Goal: Navigation & Orientation: Find specific page/section

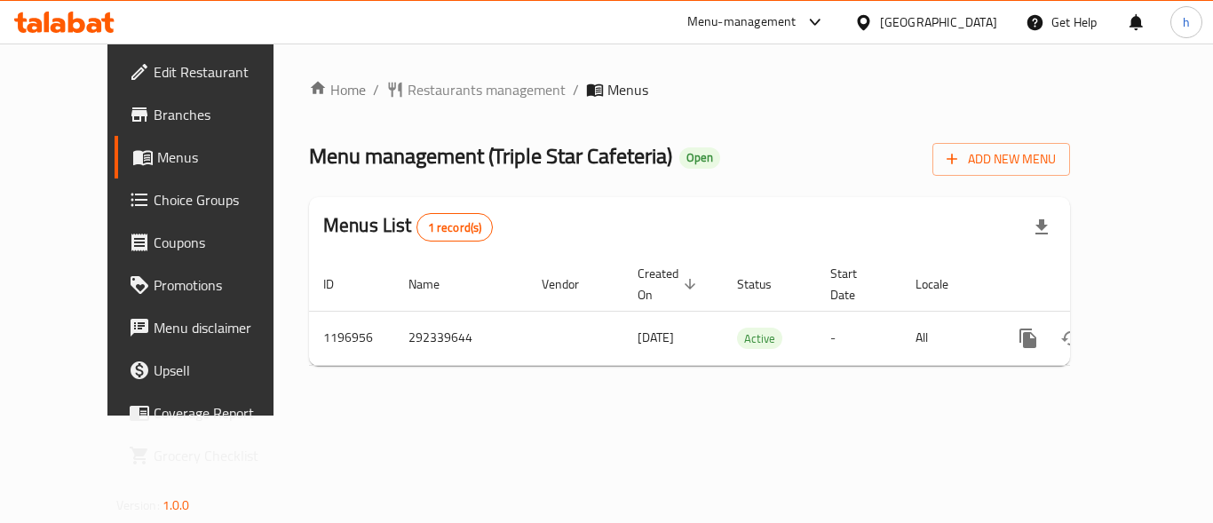
click at [880, 20] on div at bounding box center [867, 22] width 26 height 20
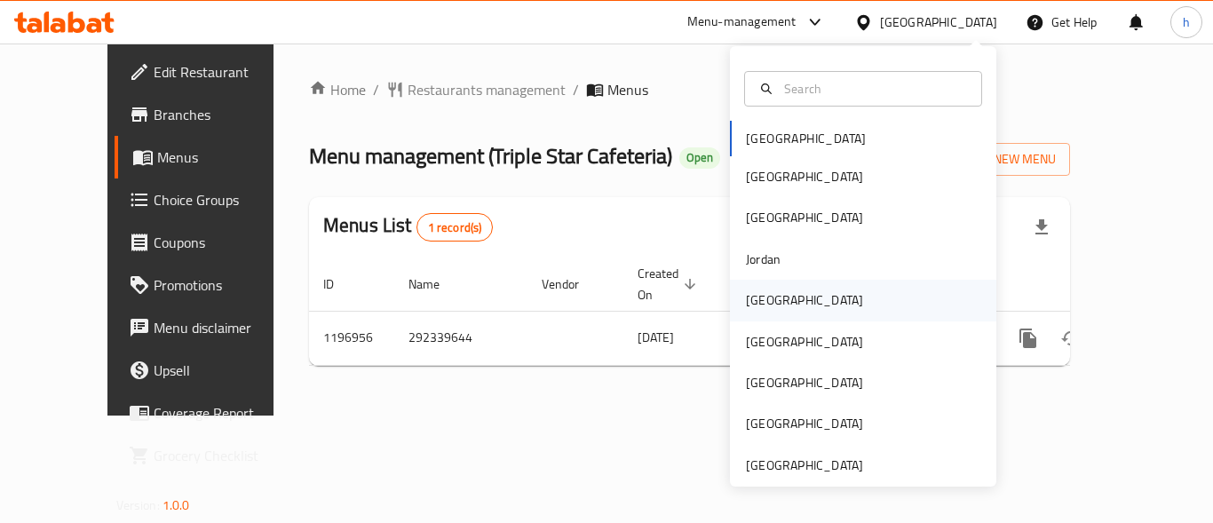
click at [778, 304] on div "[GEOGRAPHIC_DATA]" at bounding box center [805, 300] width 146 height 41
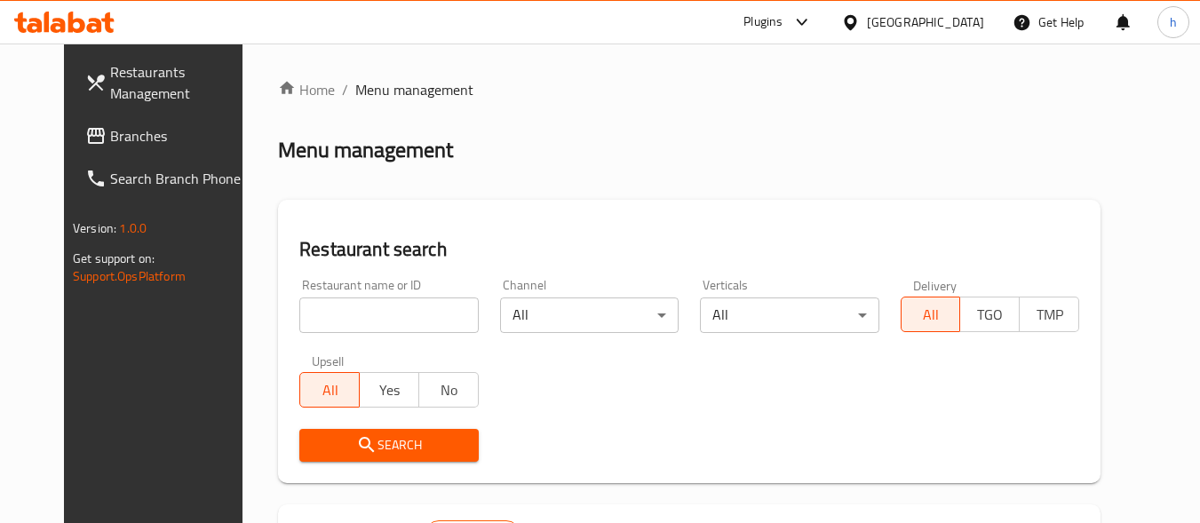
click at [782, 18] on div "Plugins" at bounding box center [762, 22] width 39 height 21
click at [742, 163] on div "Restaurant-Management" at bounding box center [711, 161] width 139 height 20
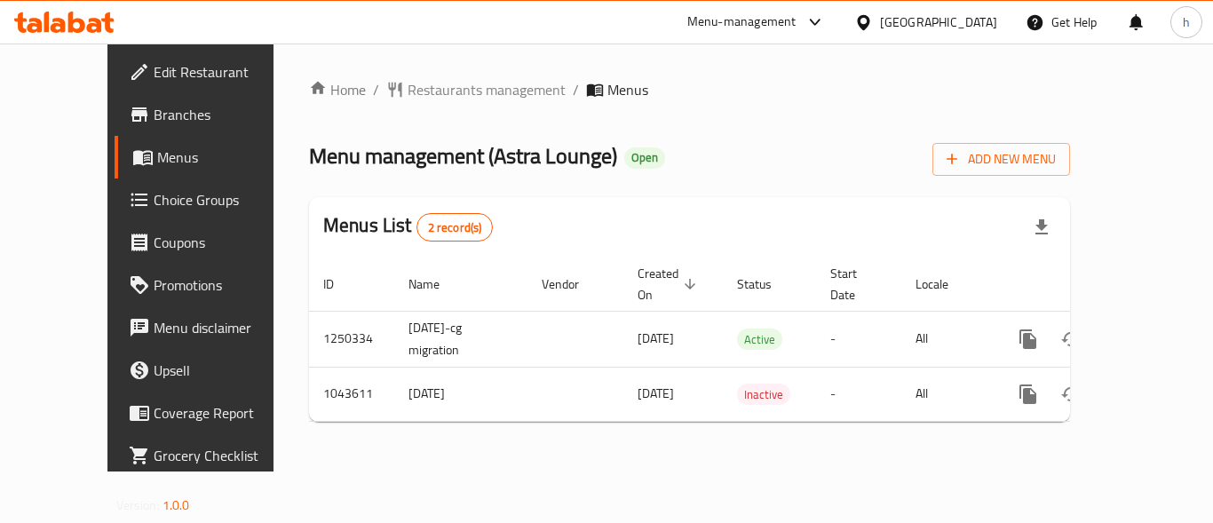
drag, startPoint x: 845, startPoint y: 8, endPoint x: 846, endPoint y: 36, distance: 28.4
click at [840, 12] on div "Menu-management" at bounding box center [756, 22] width 167 height 43
click at [840, 2] on div "Menu-management" at bounding box center [756, 22] width 167 height 43
click at [797, 17] on div "Menu-management" at bounding box center [741, 22] width 109 height 21
click at [869, 18] on icon at bounding box center [863, 21] width 12 height 15
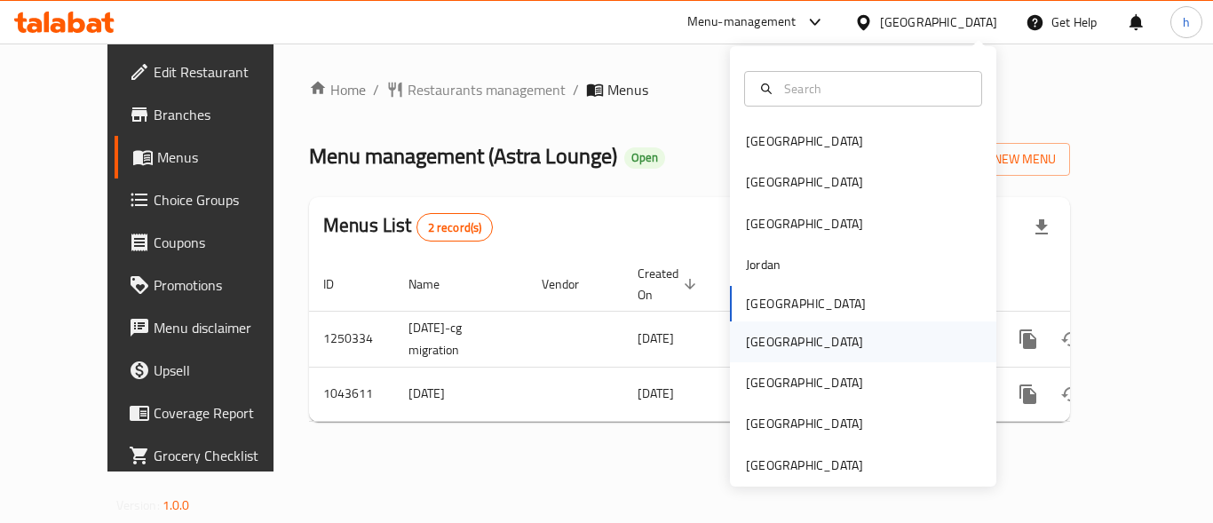
click at [769, 336] on div "Oman" at bounding box center [805, 342] width 146 height 41
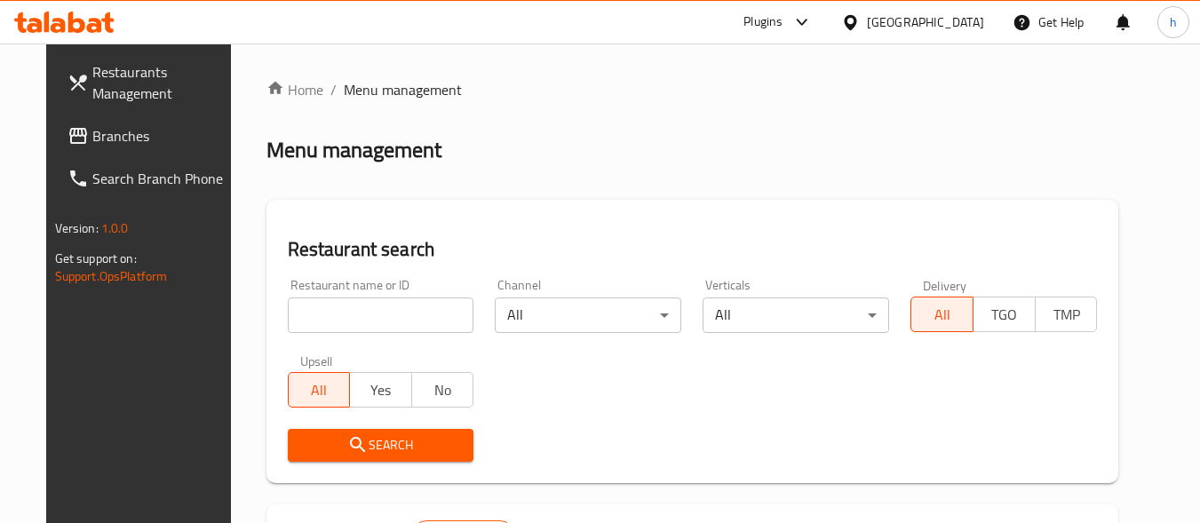
click at [782, 23] on div "Plugins" at bounding box center [762, 22] width 39 height 21
click at [727, 161] on div "Restaurant-Management" at bounding box center [716, 161] width 139 height 20
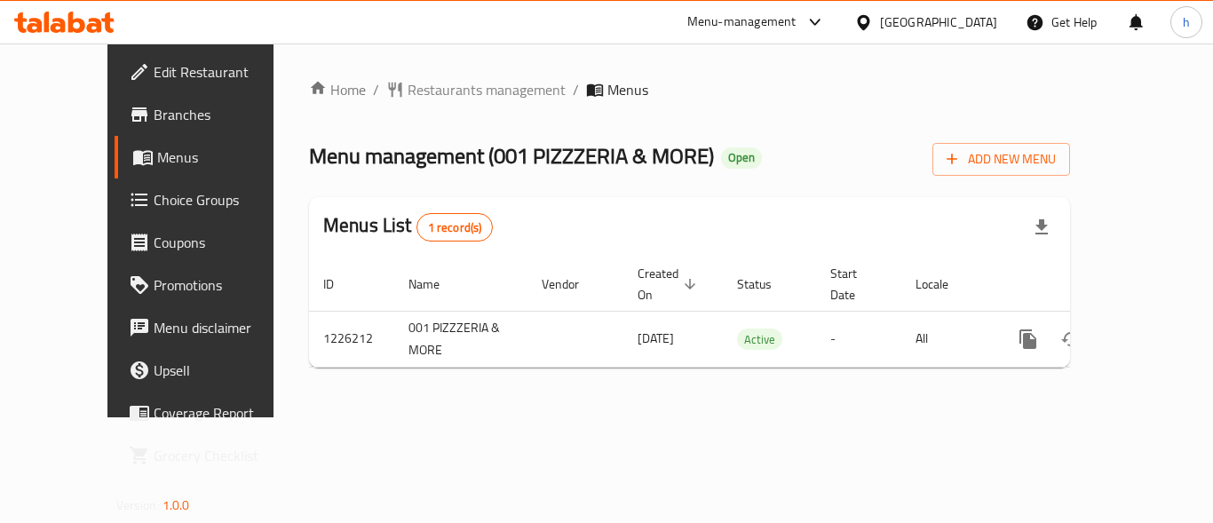
click at [965, 12] on div "[GEOGRAPHIC_DATA]" at bounding box center [938, 22] width 117 height 20
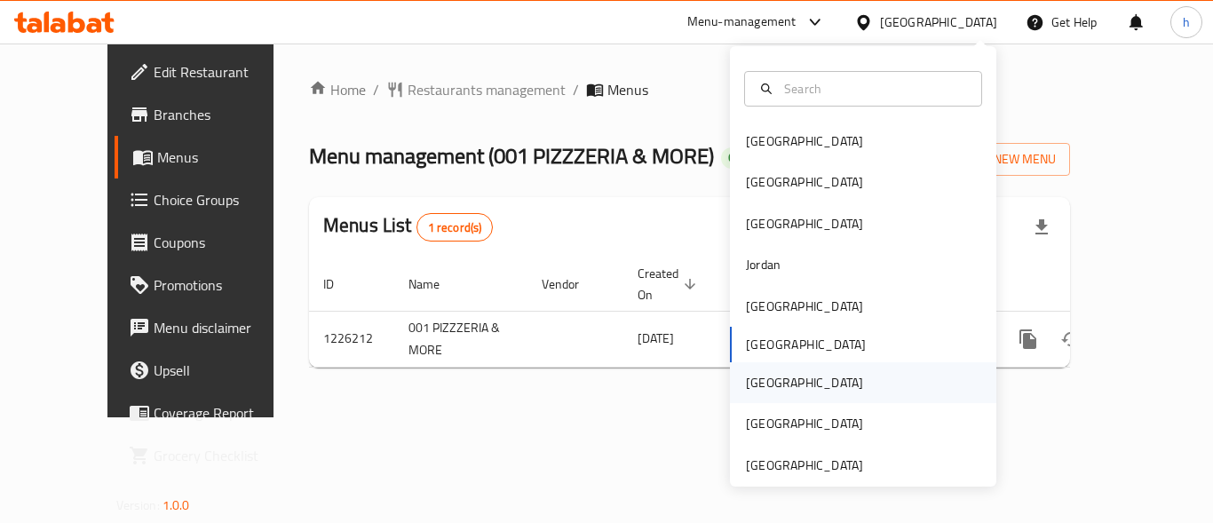
click at [790, 384] on div "[GEOGRAPHIC_DATA]" at bounding box center [863, 382] width 266 height 41
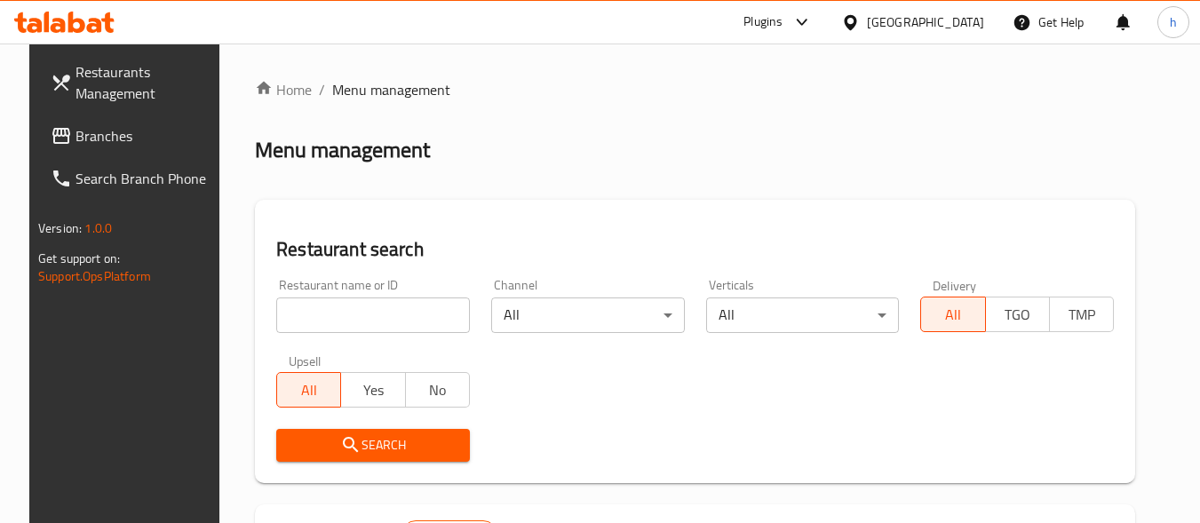
click at [782, 20] on div "Plugins" at bounding box center [762, 22] width 39 height 21
click at [776, 156] on div "Restaurant-Management" at bounding box center [717, 161] width 139 height 20
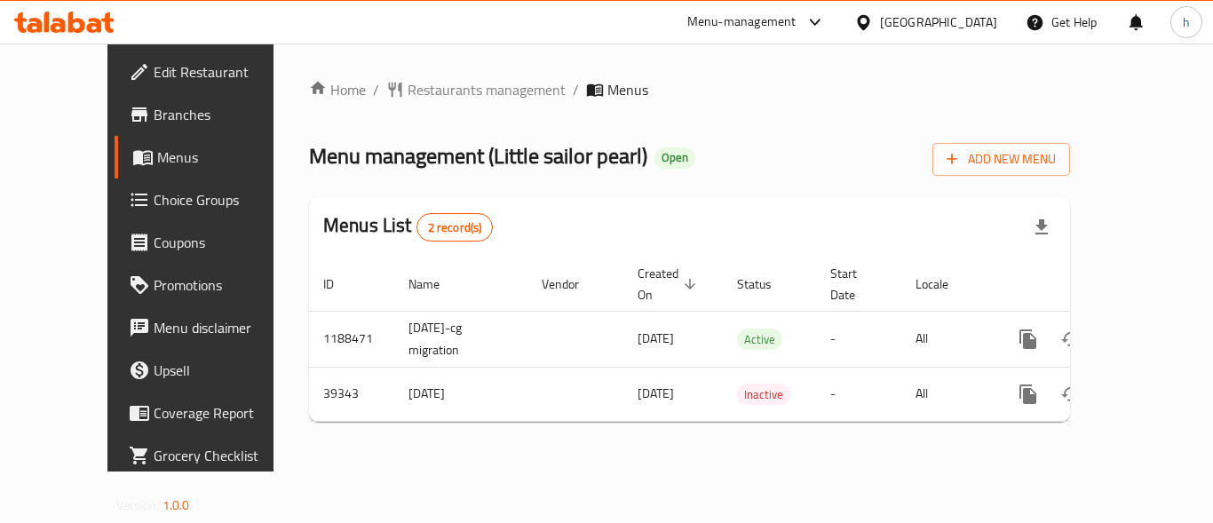
click at [873, 14] on icon at bounding box center [863, 22] width 19 height 19
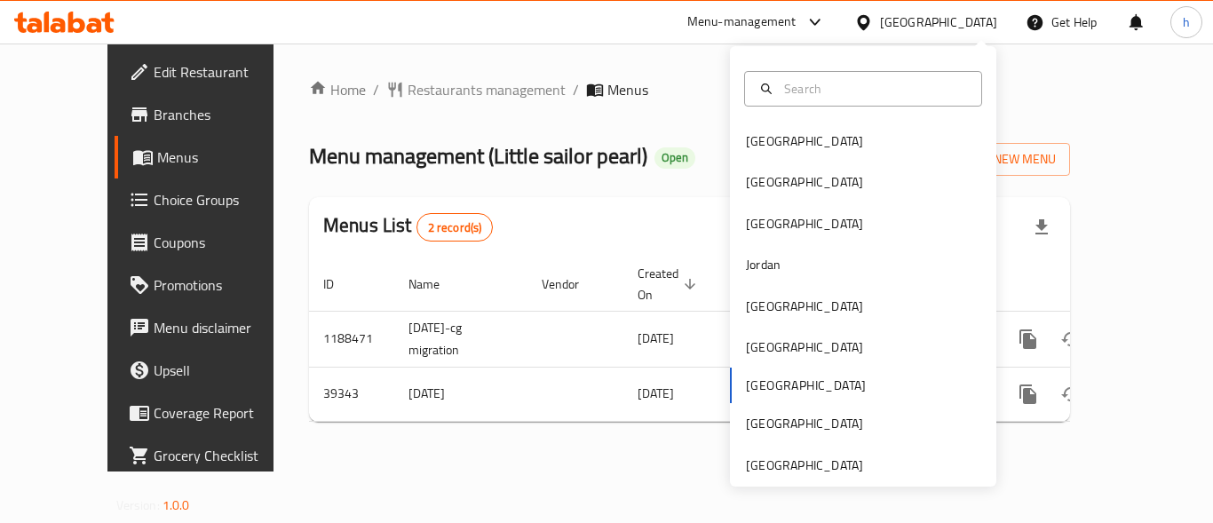
click at [838, 386] on div "Bahrain Egypt Iraq Jordan Kuwait Oman Qatar Saudi Arabia United Arab Emirates" at bounding box center [863, 303] width 266 height 365
click at [768, 390] on div "Bahrain Egypt Iraq Jordan Kuwait Oman Qatar Saudi Arabia United Arab Emirates" at bounding box center [863, 303] width 266 height 365
click at [797, 24] on div "Menu-management" at bounding box center [741, 22] width 109 height 21
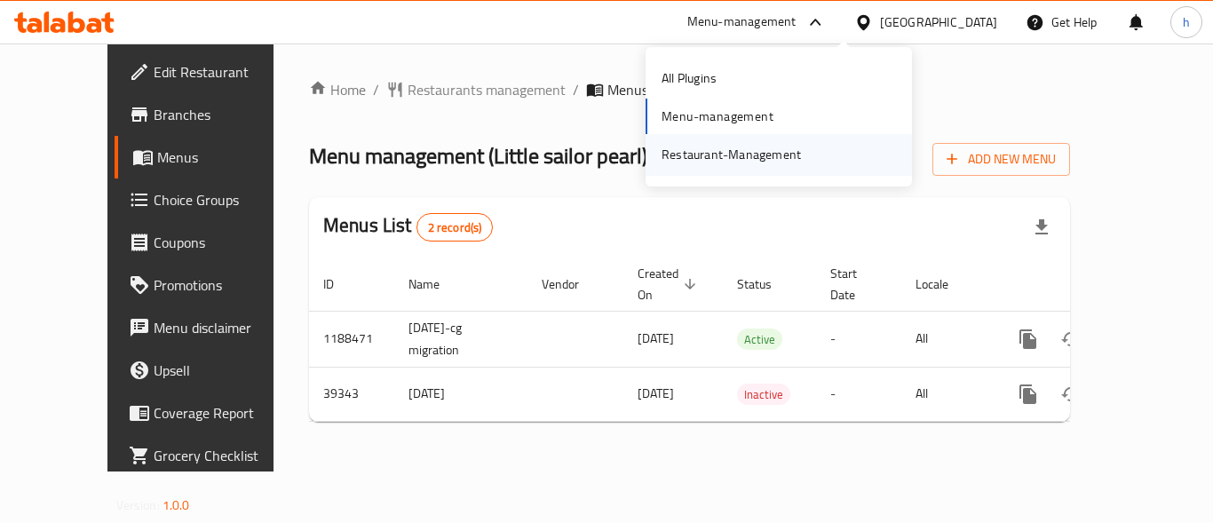
click at [751, 151] on div "Restaurant-Management" at bounding box center [731, 155] width 139 height 20
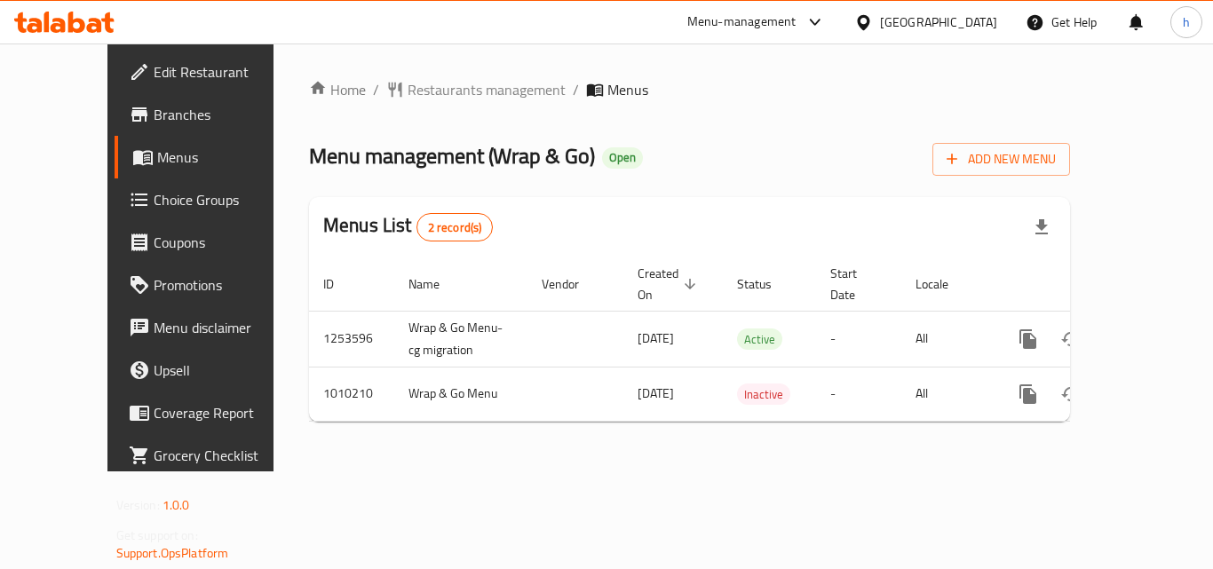
click at [797, 21] on div "Menu-management" at bounding box center [741, 22] width 109 height 21
click at [725, 151] on div "Restaurant-Management" at bounding box center [731, 155] width 139 height 20
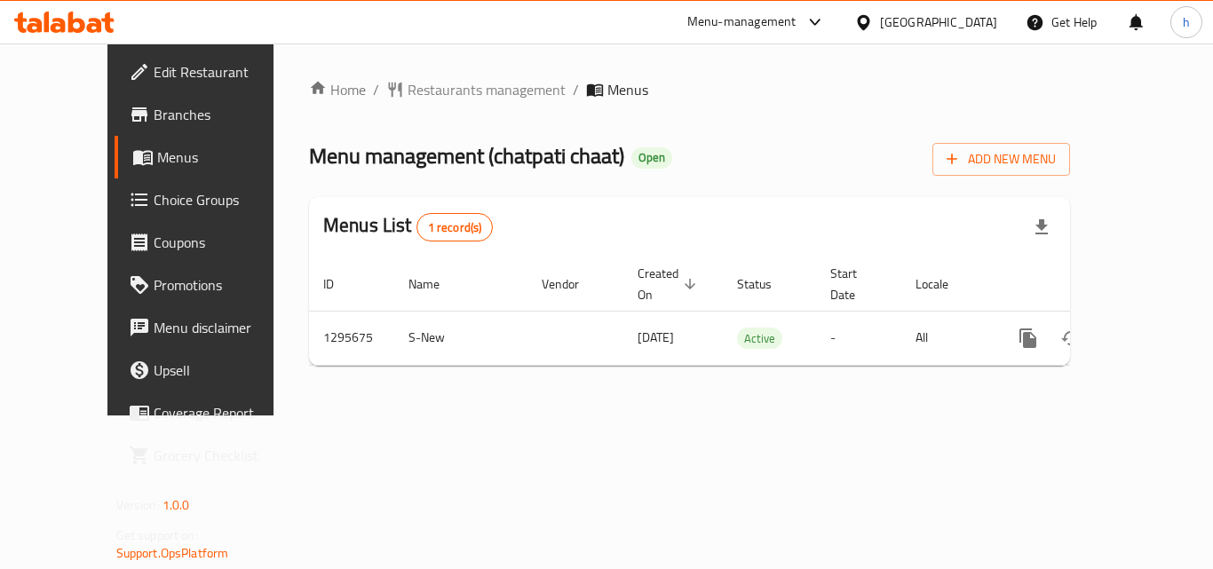
click at [884, 20] on div "[GEOGRAPHIC_DATA]" at bounding box center [938, 22] width 117 height 20
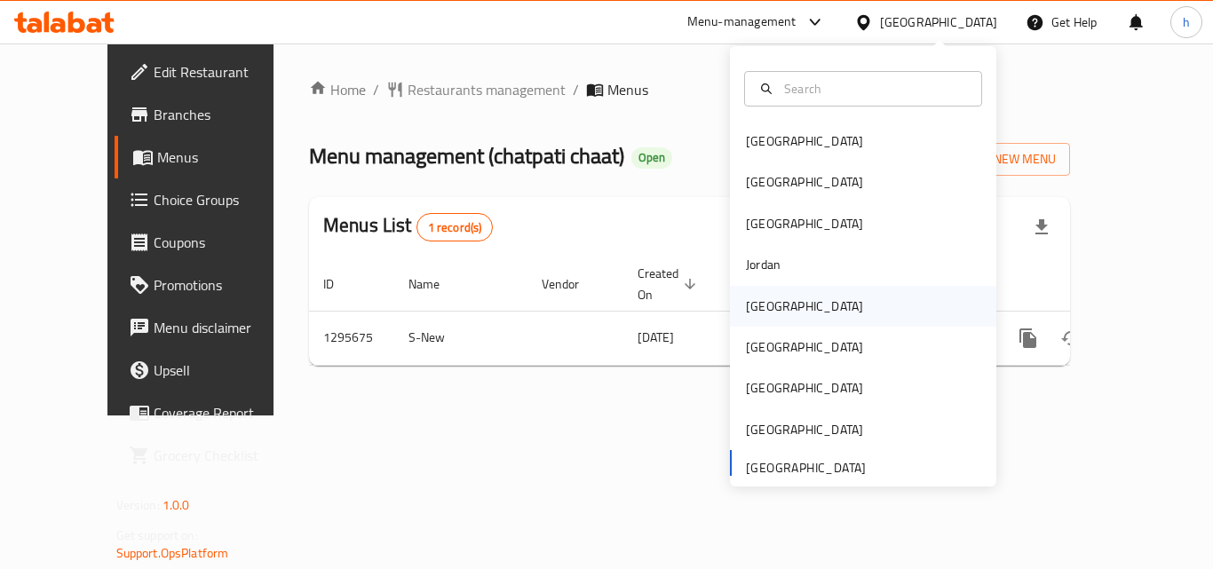
click at [805, 305] on div "[GEOGRAPHIC_DATA]" at bounding box center [863, 306] width 266 height 41
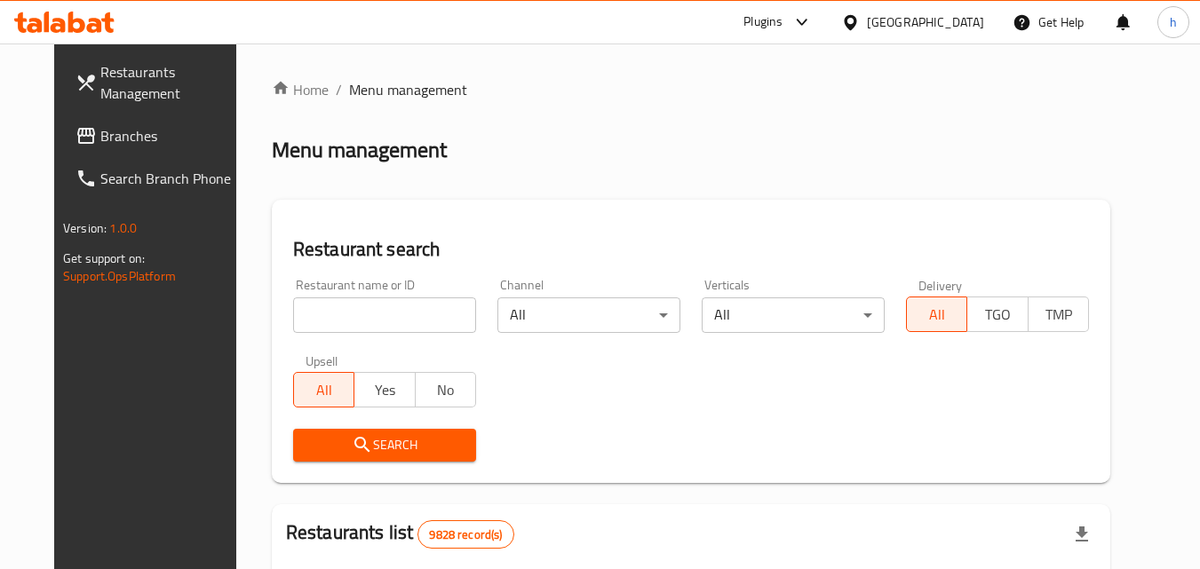
click at [782, 26] on div "Plugins" at bounding box center [762, 22] width 39 height 21
click at [760, 161] on div "Restaurant-Management" at bounding box center [711, 161] width 139 height 20
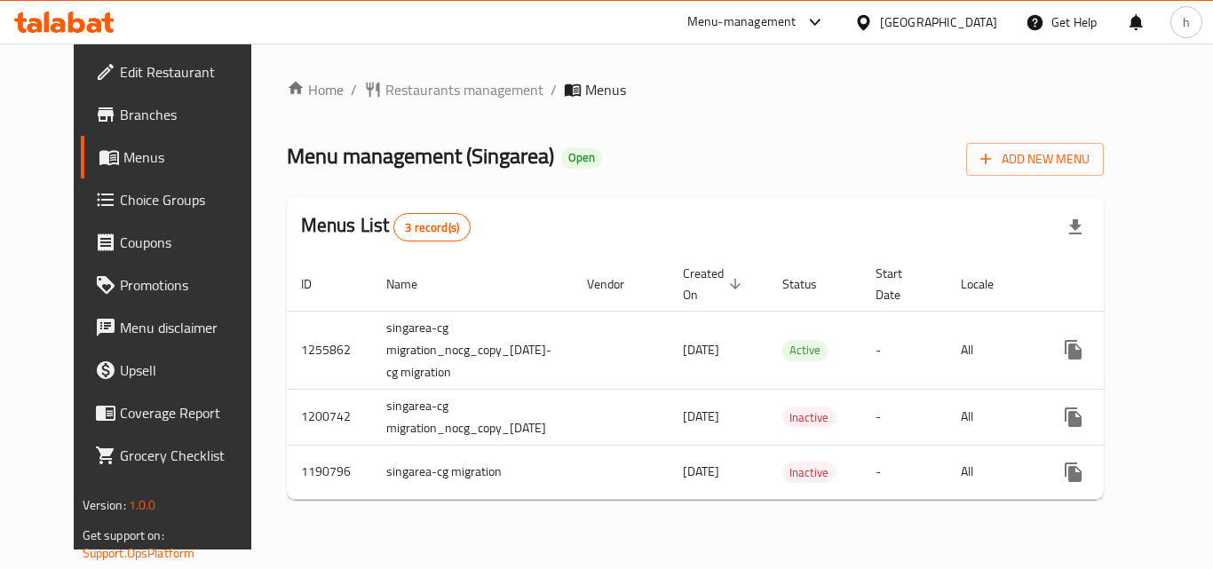
click at [987, 25] on div "[GEOGRAPHIC_DATA]" at bounding box center [938, 22] width 117 height 20
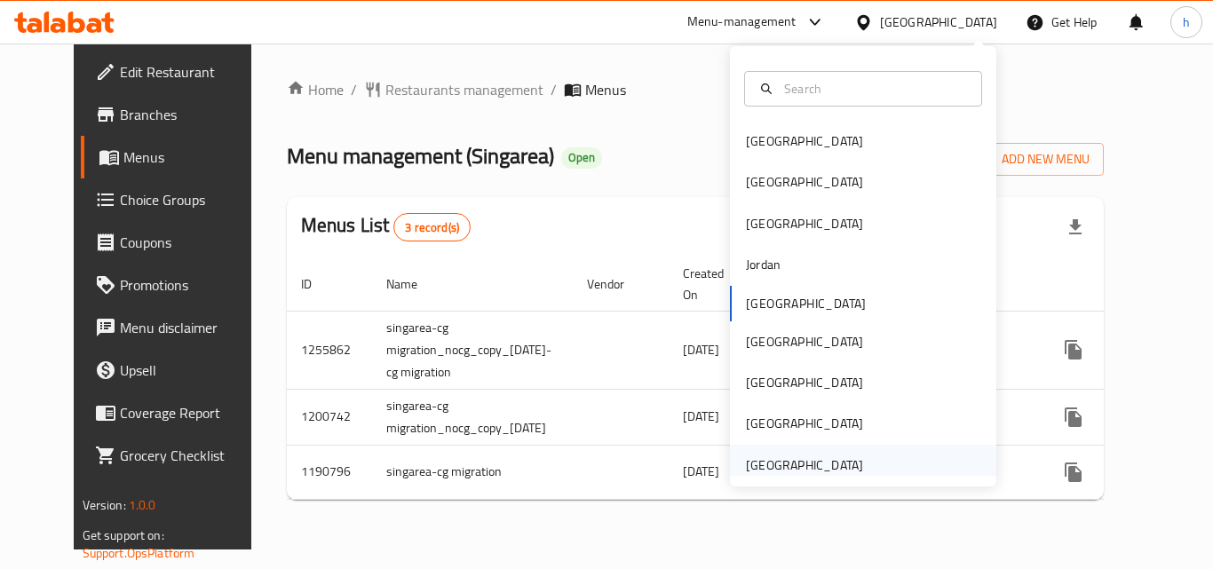
click at [816, 464] on div "[GEOGRAPHIC_DATA]" at bounding box center [804, 466] width 117 height 20
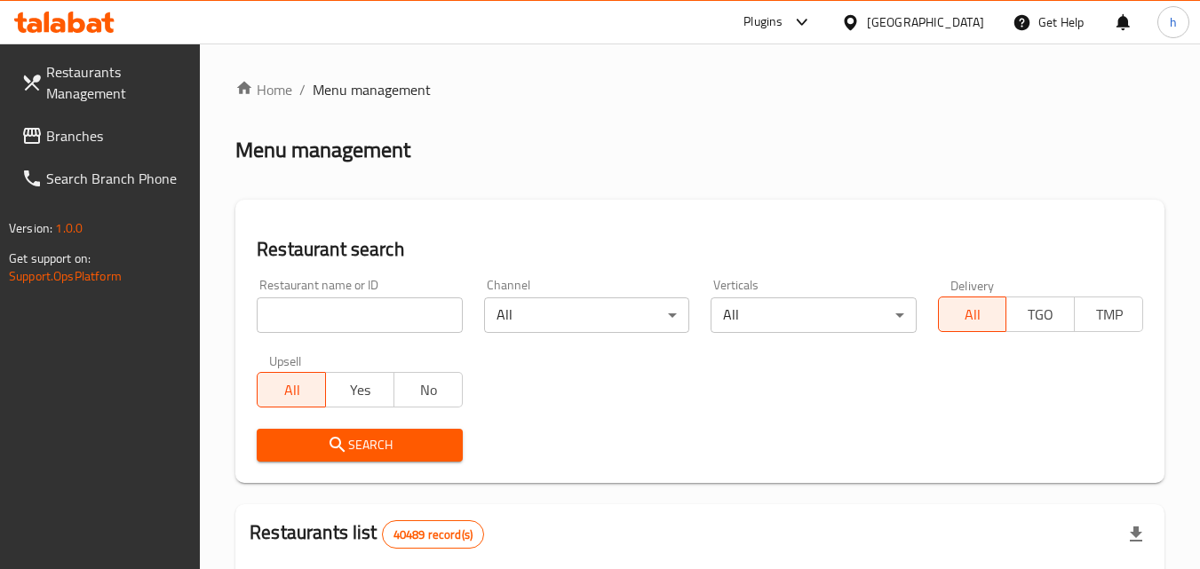
click at [98, 139] on span "Branches" at bounding box center [116, 135] width 140 height 21
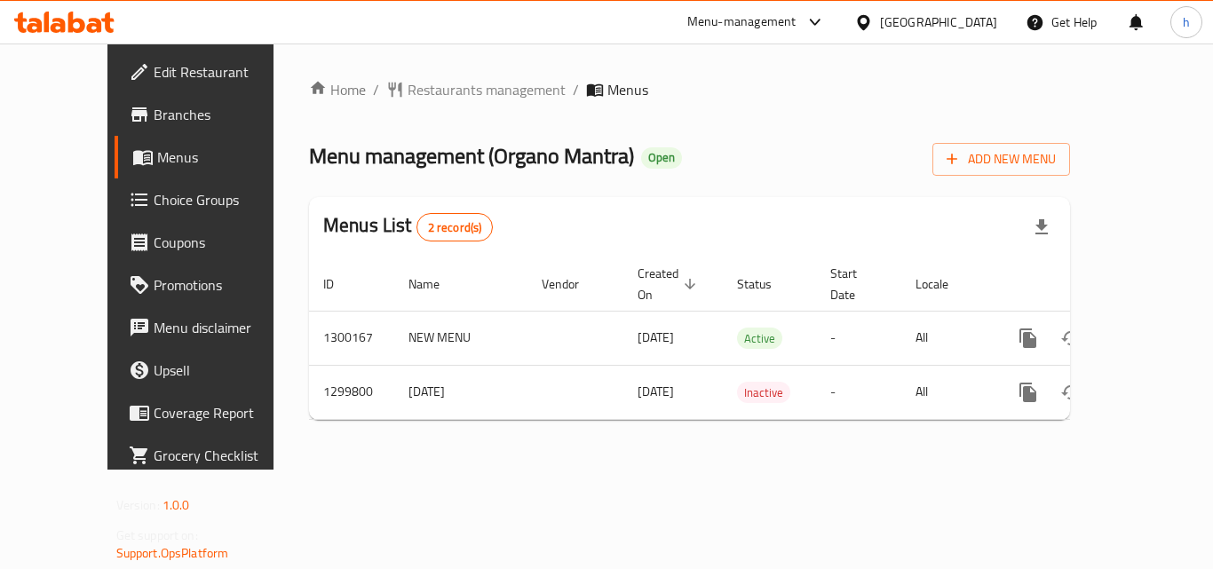
click at [905, 30] on div "[GEOGRAPHIC_DATA]" at bounding box center [938, 22] width 117 height 20
click at [718, 23] on div "Menu-management" at bounding box center [741, 22] width 109 height 21
click at [669, 148] on div "Restaurant-Management" at bounding box center [646, 155] width 139 height 20
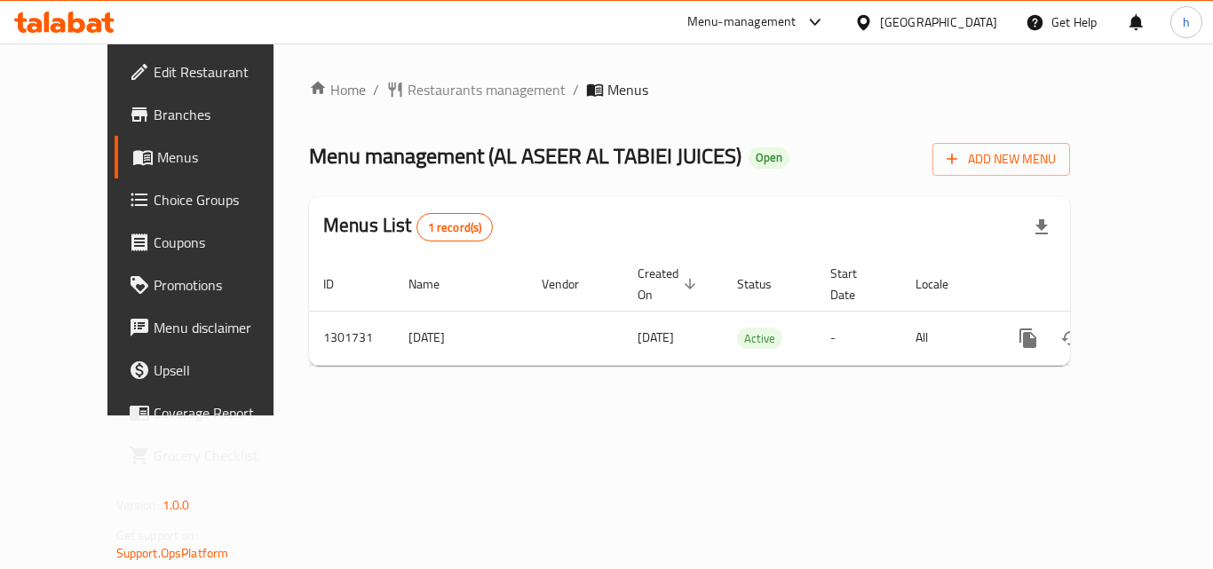
click at [917, 19] on div "[GEOGRAPHIC_DATA]" at bounding box center [938, 22] width 117 height 20
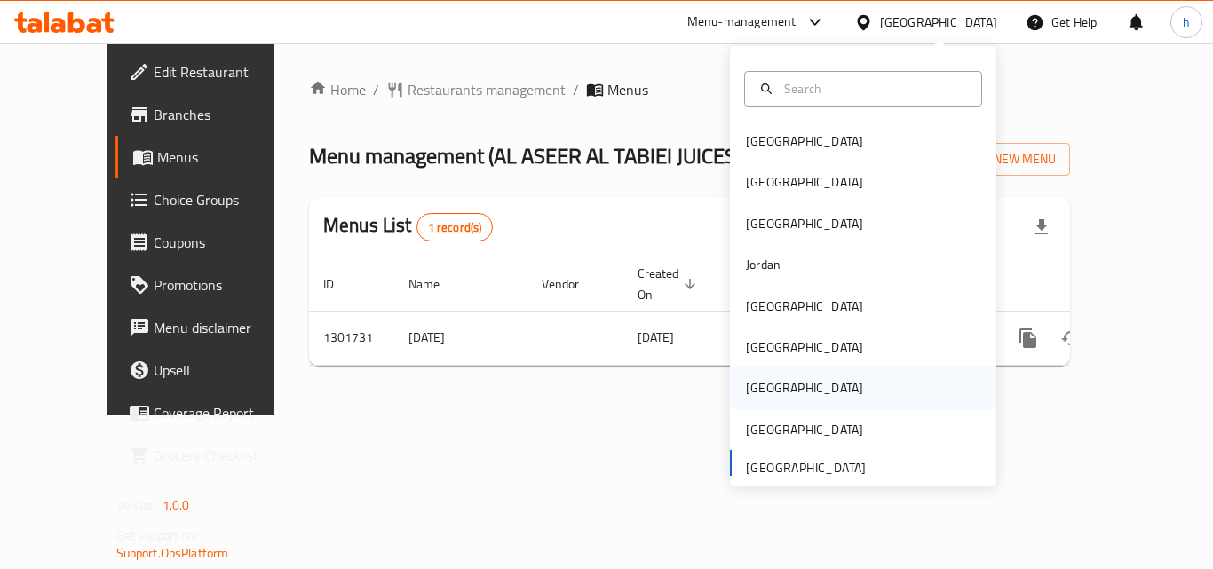
click at [779, 391] on div "[GEOGRAPHIC_DATA]" at bounding box center [863, 388] width 266 height 41
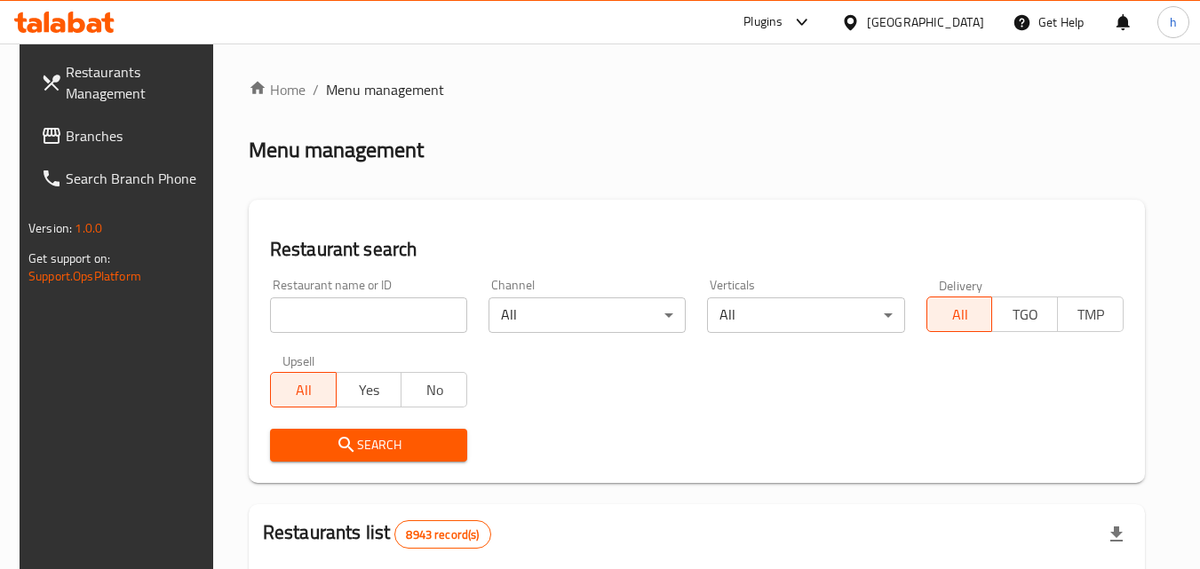
click at [76, 131] on span "Branches" at bounding box center [136, 135] width 140 height 21
